Goal: Contribute content: Contribute content

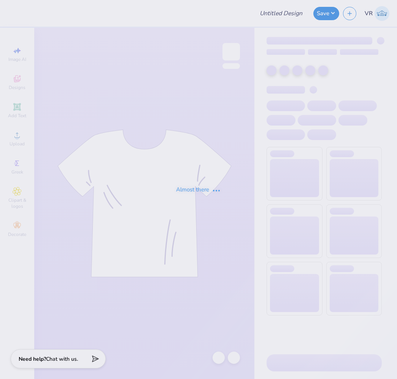
type input "Cornell University : Oviya Chhaya"
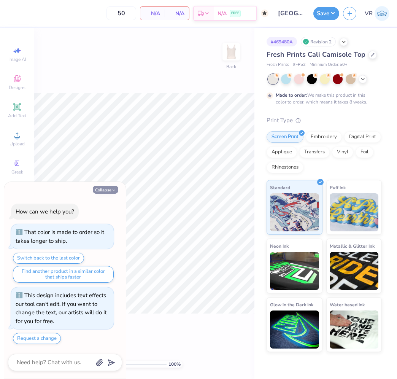
click at [109, 188] on button "Collapse" at bounding box center [106, 190] width 26 height 8
type textarea "x"
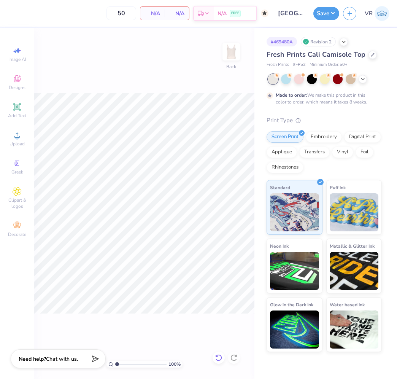
click at [219, 357] on icon at bounding box center [219, 358] width 8 height 8
click at [19, 147] on span "Upload" at bounding box center [17, 144] width 15 height 6
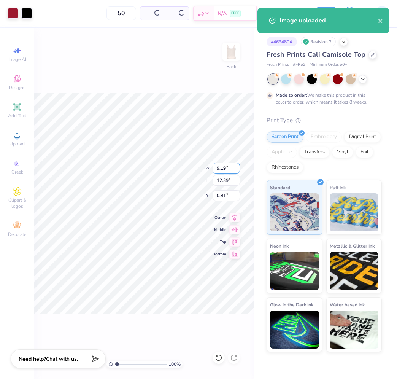
click at [225, 166] on input "9.19" at bounding box center [226, 168] width 27 height 11
type input "8.50"
type input "11.45"
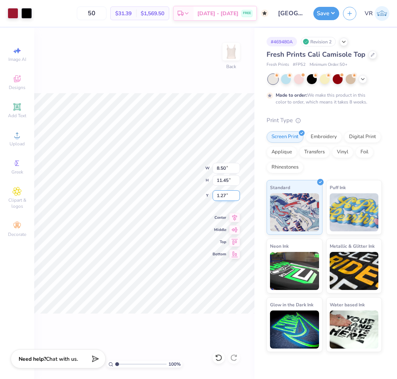
click at [229, 193] on input "1.27" at bounding box center [226, 195] width 27 height 11
type input "1.00"
click at [230, 169] on input "8.50" at bounding box center [226, 168] width 27 height 11
type input "9.00"
type input "12.13"
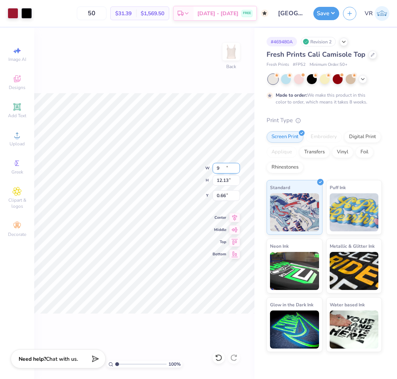
type input "0.66"
click at [231, 196] on input "0.66" at bounding box center [226, 195] width 27 height 11
type input "1.00"
click at [235, 180] on input "12.14" at bounding box center [226, 180] width 27 height 11
type input "12"
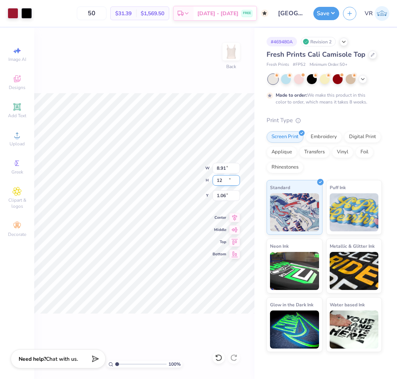
type input "8.91"
type input "12.00"
click at [228, 192] on input "1.06" at bounding box center [226, 195] width 27 height 11
type input "1.00"
click at [188, 80] on div "100 % Back W 8.91 8.91 " H 12.00 12.00 " Y 1.00 1.00 " Center Middle Top Bottom" at bounding box center [144, 203] width 220 height 351
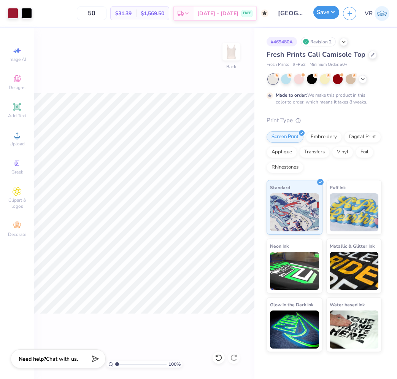
click at [320, 19] on button "Save" at bounding box center [327, 12] width 26 height 13
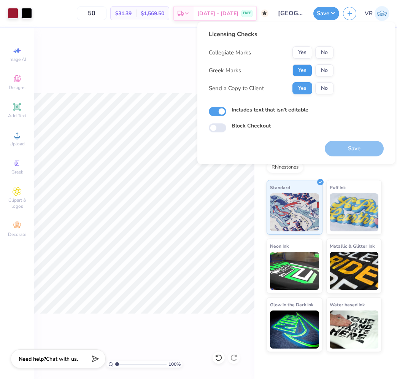
click at [306, 71] on button "Yes" at bounding box center [303, 70] width 20 height 12
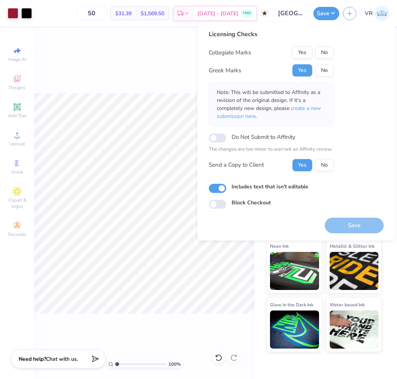
click at [320, 57] on button "No" at bounding box center [325, 52] width 18 height 12
click at [334, 218] on button "Save" at bounding box center [354, 226] width 59 height 16
checkbox input "true"
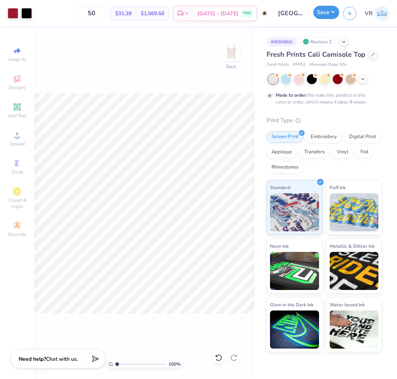
click at [332, 10] on button "Save" at bounding box center [327, 12] width 26 height 13
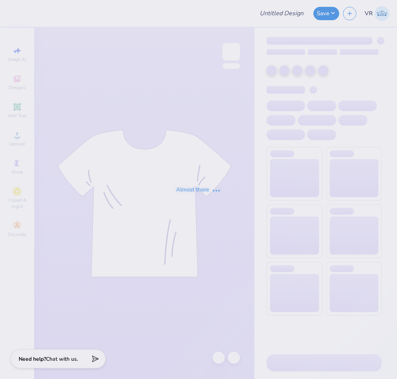
type input "Pack Motorsports SAE Tailgate"
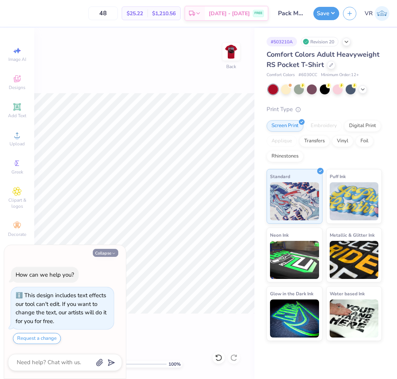
click at [109, 255] on button "Collapse" at bounding box center [106, 253] width 26 height 8
type textarea "x"
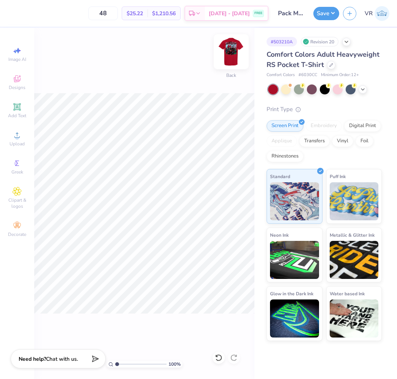
click at [225, 52] on img at bounding box center [231, 52] width 30 height 30
type input "1.06897475869755"
